Goal: Information Seeking & Learning: Learn about a topic

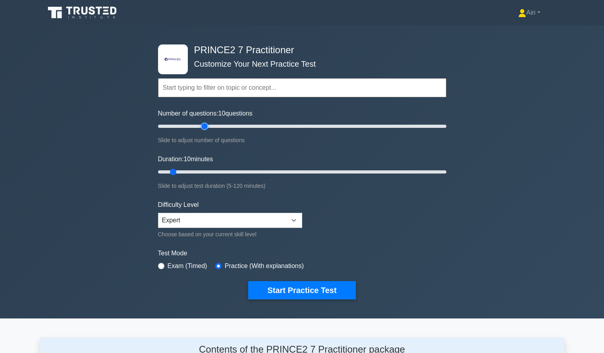
click at [206, 128] on input "Number of questions: 10 questions" at bounding box center [302, 126] width 288 height 10
click at [194, 124] on input "Number of questions: 35 questions" at bounding box center [302, 126] width 288 height 10
click at [191, 125] on input "Number of questions: 30 questions" at bounding box center [302, 126] width 288 height 10
type input "20"
click at [186, 128] on input "Number of questions: 25 questions" at bounding box center [302, 126] width 288 height 10
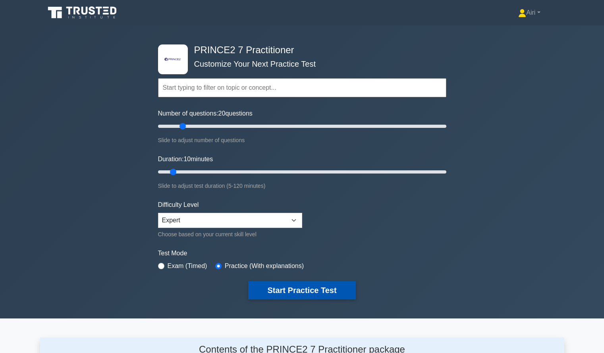
click at [337, 284] on button "Start Practice Test" at bounding box center [301, 290] width 107 height 18
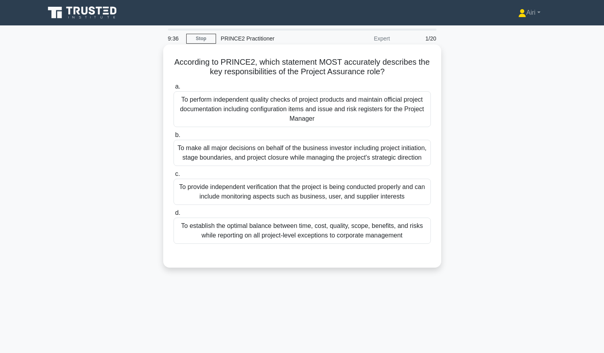
click at [314, 200] on div "To provide independent verification that the project is being conducted properl…" at bounding box center [301, 192] width 257 height 26
click at [173, 177] on input "c. To provide independent verification that the project is being conducted prop…" at bounding box center [173, 173] width 0 height 5
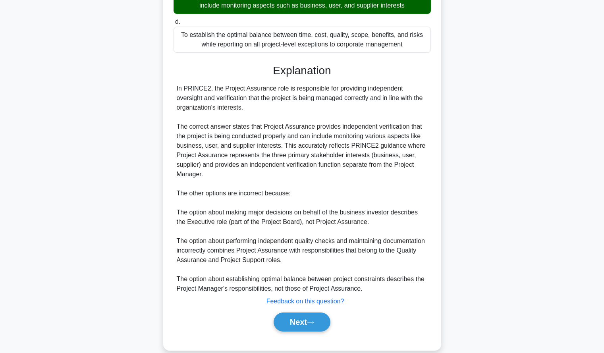
scroll to position [204, 0]
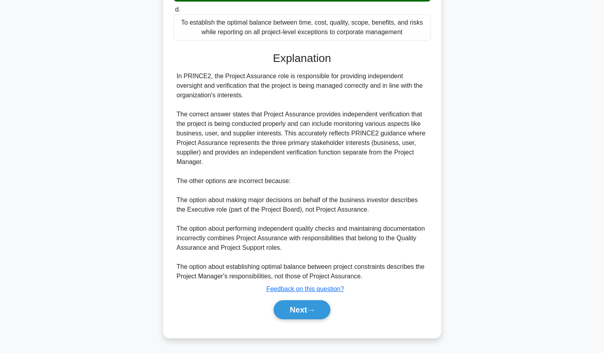
click at [334, 310] on div "Next" at bounding box center [302, 309] width 260 height 19
click at [326, 312] on button "Next" at bounding box center [302, 309] width 57 height 19
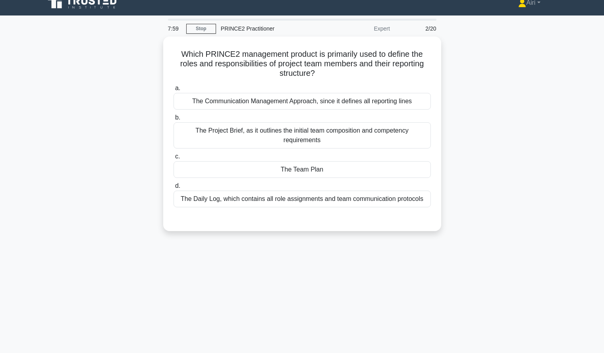
scroll to position [23, 0]
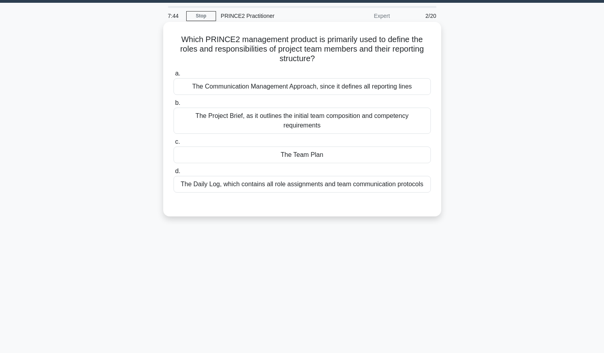
click at [372, 155] on div "The Team Plan" at bounding box center [301, 154] width 257 height 17
click at [173, 145] on input "c. The Team Plan" at bounding box center [173, 141] width 0 height 5
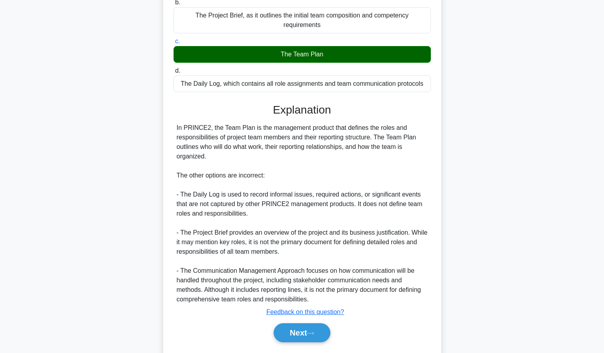
scroll to position [146, 0]
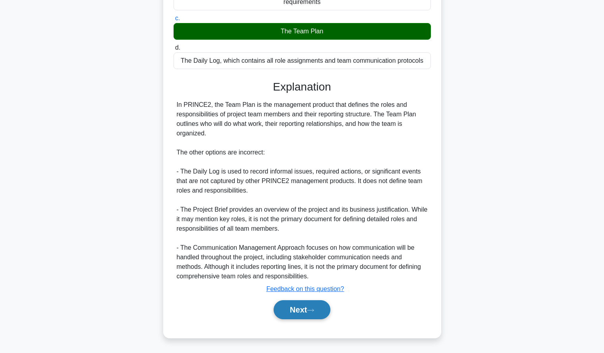
click at [283, 309] on button "Next" at bounding box center [302, 309] width 57 height 19
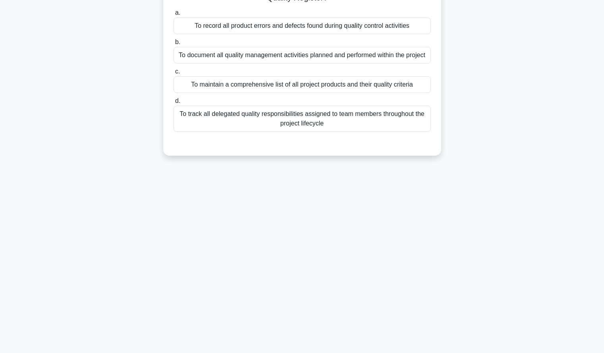
scroll to position [0, 0]
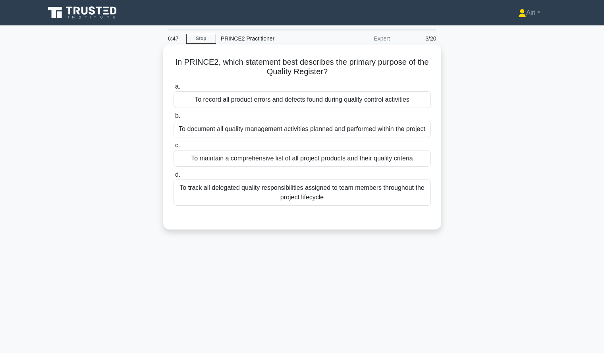
click at [413, 131] on div "To document all quality management activities planned and performed within the …" at bounding box center [301, 129] width 257 height 17
click at [173, 119] on input "b. To document all quality management activities planned and performed within t…" at bounding box center [173, 116] width 0 height 5
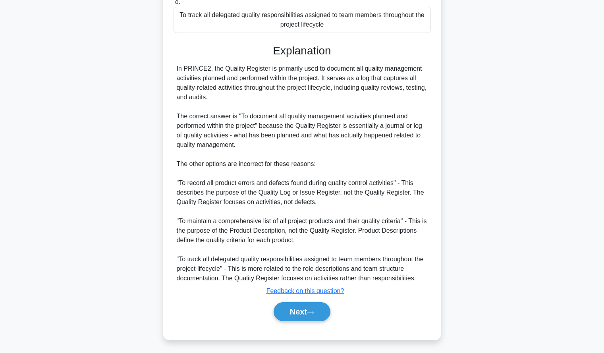
scroll to position [185, 0]
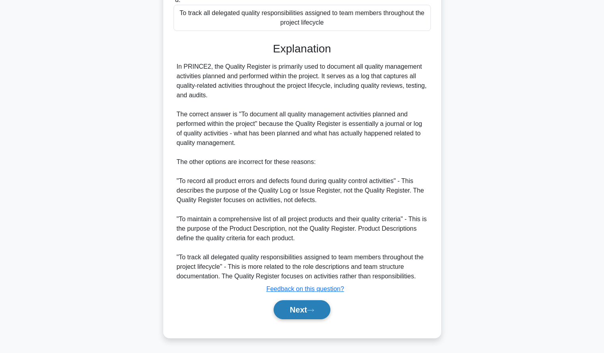
click at [285, 310] on button "Next" at bounding box center [302, 309] width 57 height 19
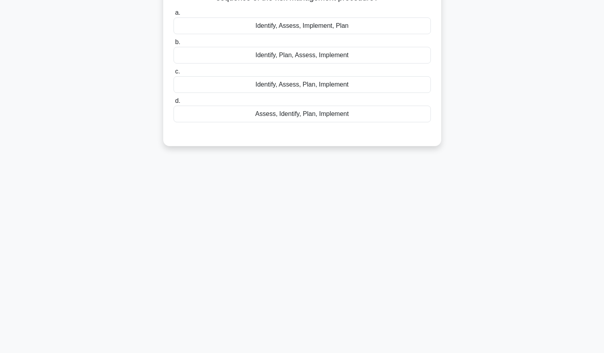
scroll to position [0, 0]
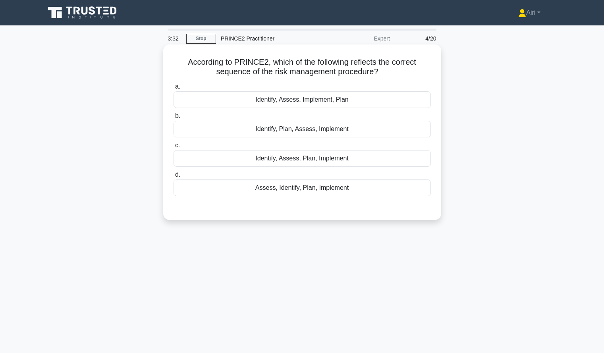
click at [418, 158] on div "Identify, Assess, Plan, Implement" at bounding box center [301, 158] width 257 height 17
click at [173, 148] on input "c. Identify, Assess, Plan, Implement" at bounding box center [173, 145] width 0 height 5
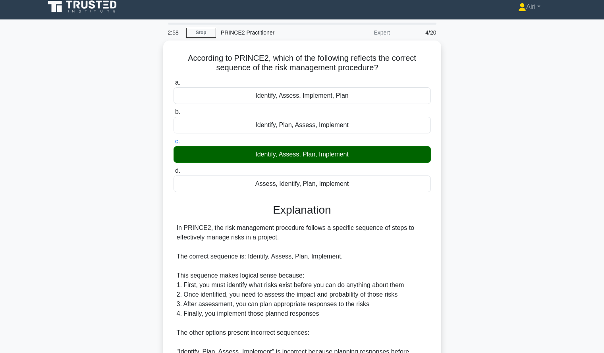
scroll to position [7, 0]
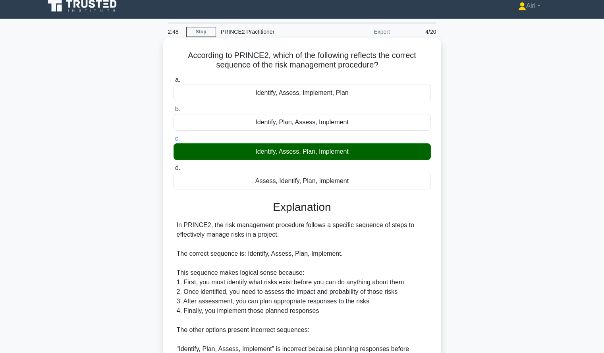
drag, startPoint x: 494, startPoint y: 175, endPoint x: 432, endPoint y: 229, distance: 82.1
click at [432, 229] on div "According to PRINCE2, which of the following reflects the correct sequence of t…" at bounding box center [302, 269] width 524 height 459
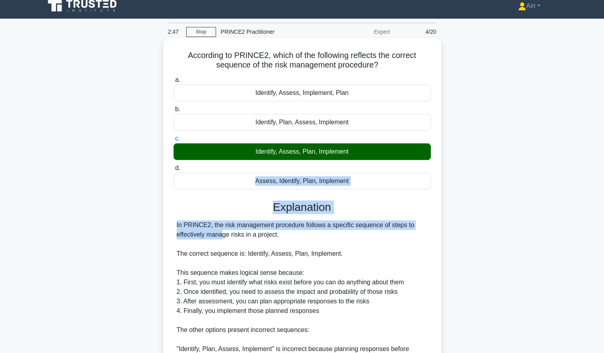
scroll to position [0, 0]
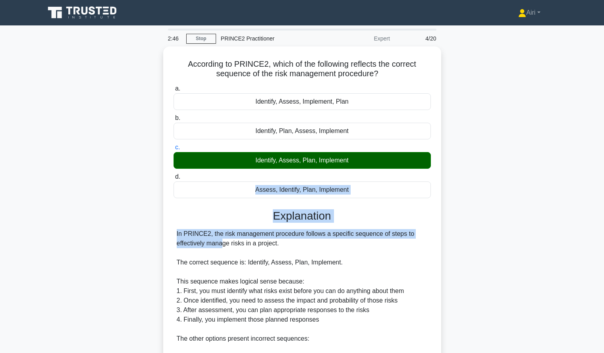
click at [447, 195] on div "According to PRINCE2, which of the following reflects the correct sequence of t…" at bounding box center [302, 275] width 524 height 459
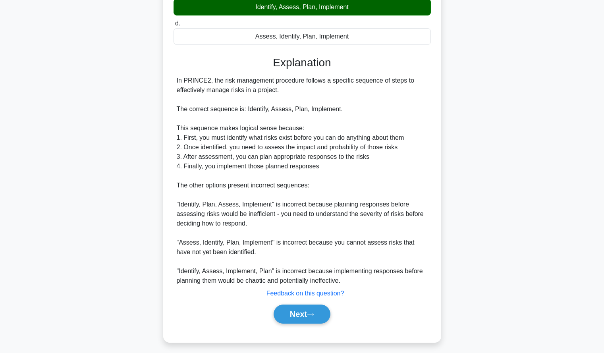
scroll to position [156, 0]
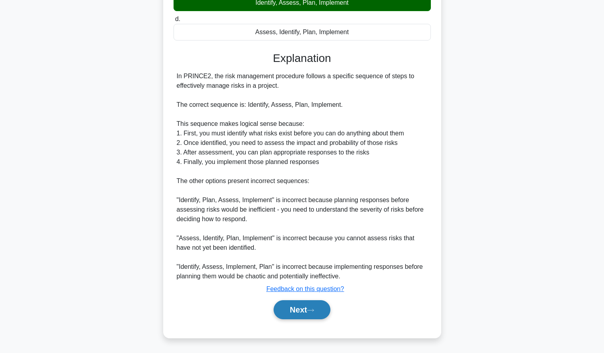
click at [298, 305] on button "Next" at bounding box center [302, 309] width 57 height 19
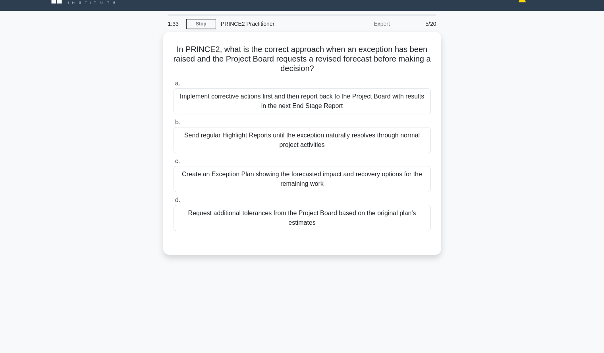
scroll to position [0, 0]
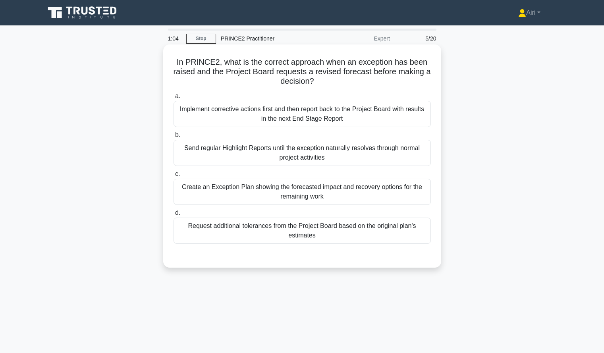
click at [406, 196] on div "Create an Exception Plan showing the forecasted impact and recovery options for…" at bounding box center [301, 192] width 257 height 26
click at [173, 177] on input "c. Create an Exception Plan showing the forecasted impact and recovery options …" at bounding box center [173, 173] width 0 height 5
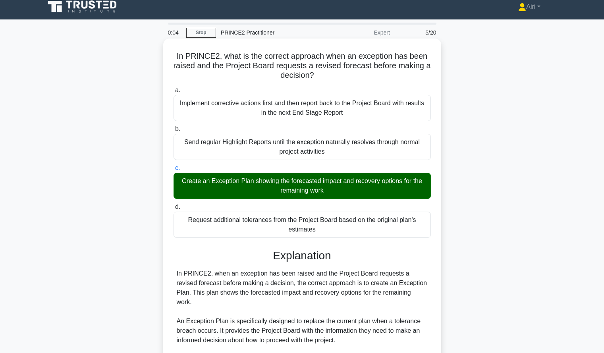
scroll to position [1, 0]
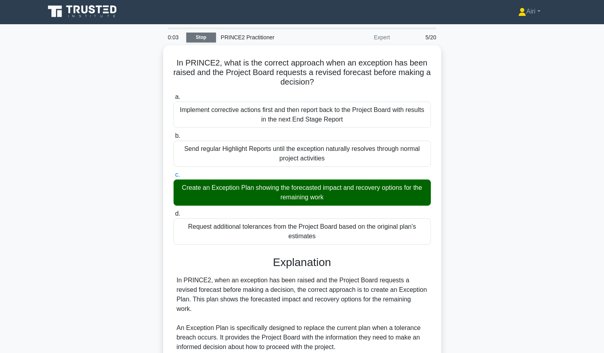
click at [195, 40] on link "Stop" at bounding box center [201, 38] width 30 height 10
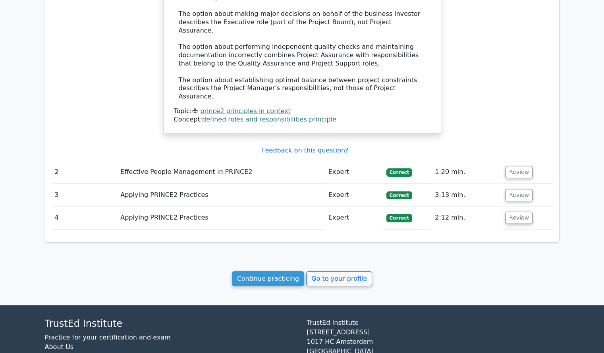
scroll to position [785, 0]
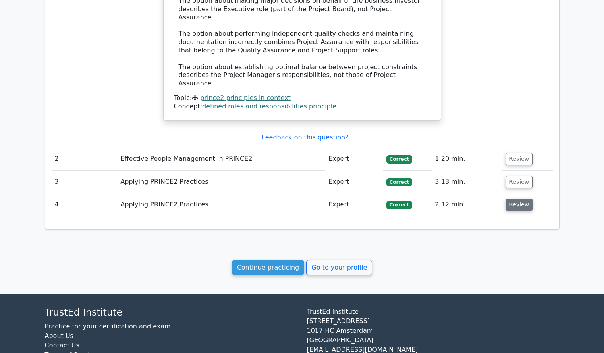
click at [510, 198] on button "Review" at bounding box center [518, 204] width 27 height 12
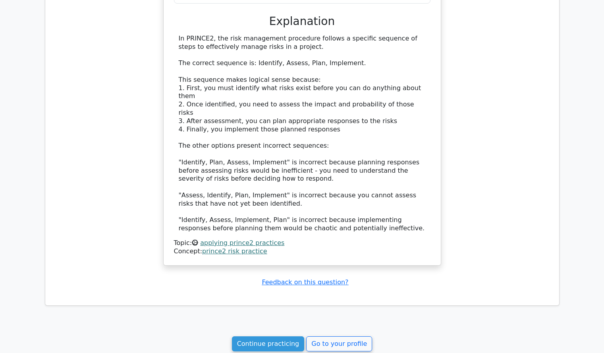
scroll to position [1139, 0]
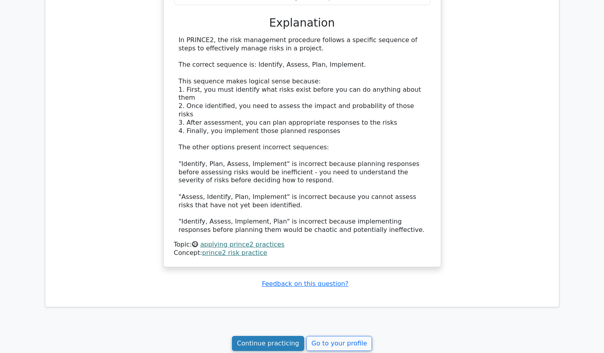
click at [247, 336] on link "Continue practicing" at bounding box center [268, 343] width 73 height 15
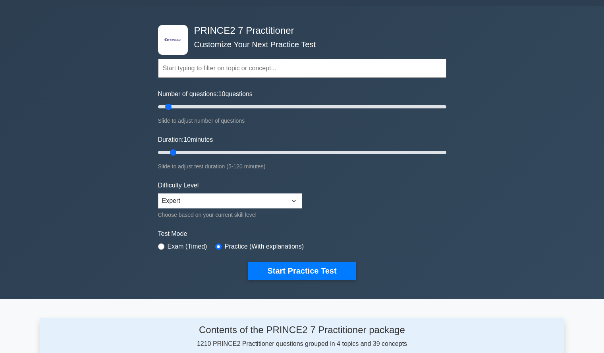
scroll to position [13, 0]
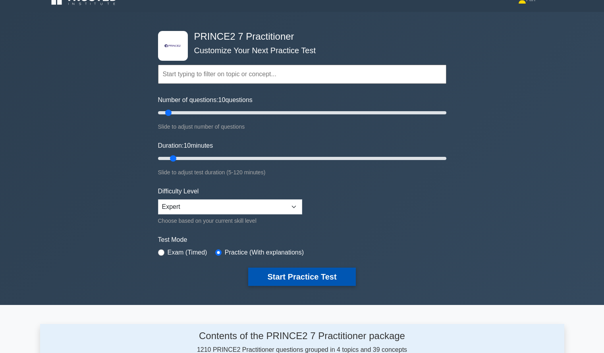
click at [305, 277] on button "Start Practice Test" at bounding box center [301, 277] width 107 height 18
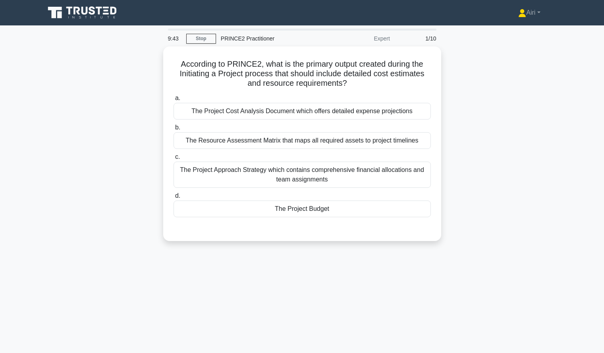
scroll to position [0, 0]
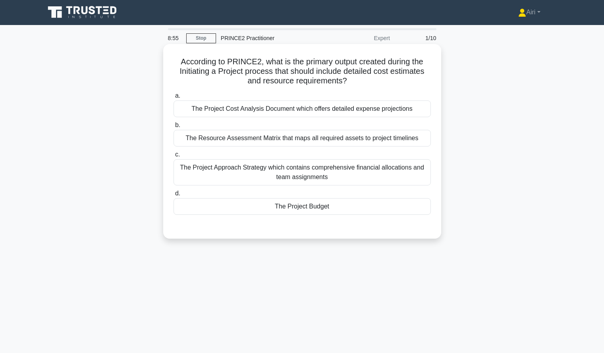
click at [299, 211] on div "The Project Budget" at bounding box center [301, 206] width 257 height 17
click at [173, 196] on input "d. The Project Budget" at bounding box center [173, 193] width 0 height 5
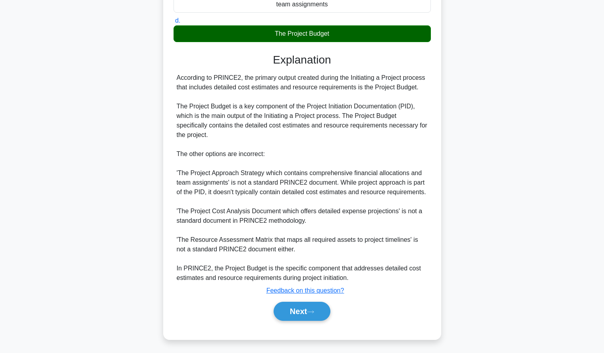
scroll to position [175, 0]
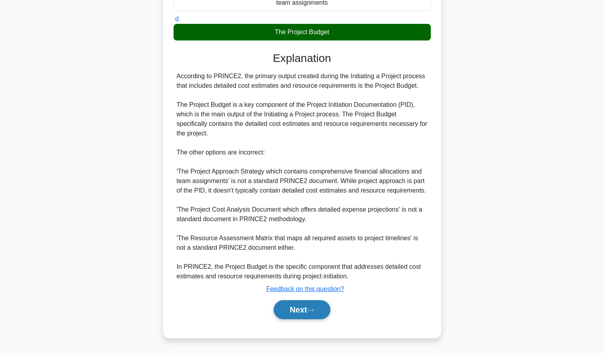
click at [290, 306] on button "Next" at bounding box center [302, 309] width 57 height 19
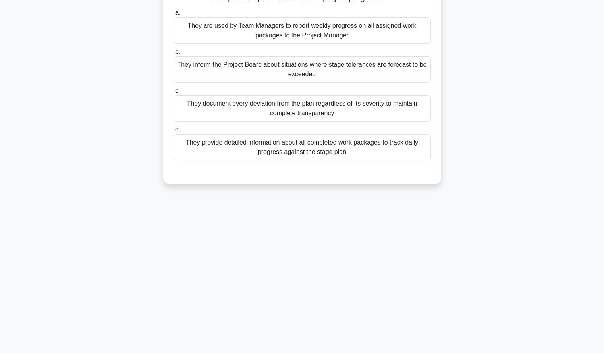
scroll to position [0, 0]
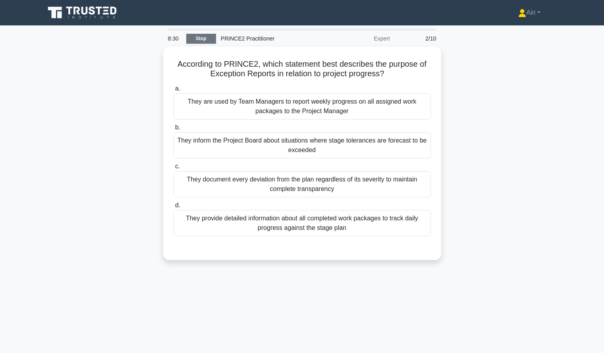
click at [202, 40] on link "Stop" at bounding box center [201, 39] width 30 height 10
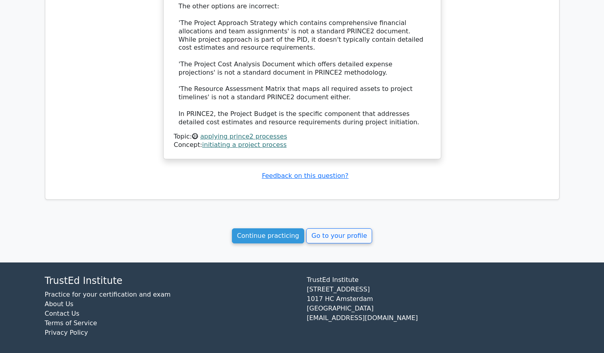
scroll to position [701, 0]
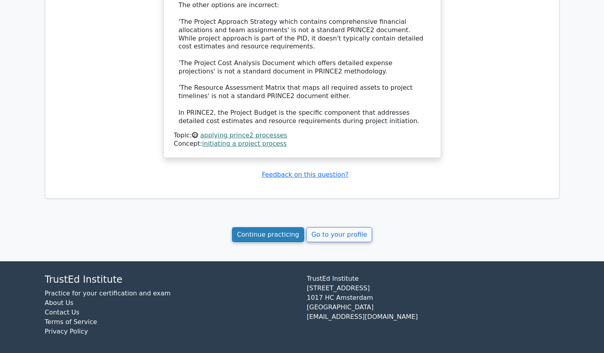
click at [260, 229] on link "Continue practicing" at bounding box center [268, 234] width 73 height 15
